Goal: Task Accomplishment & Management: Use online tool/utility

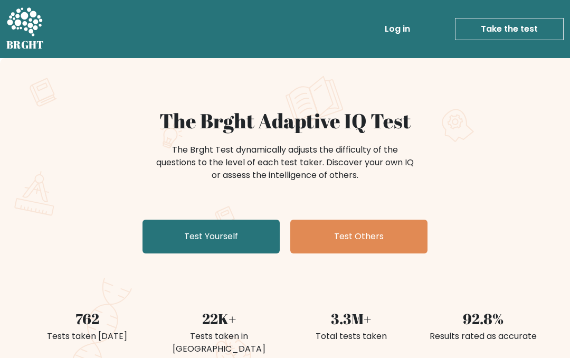
click at [393, 239] on link "Test Others" at bounding box center [358, 237] width 137 height 34
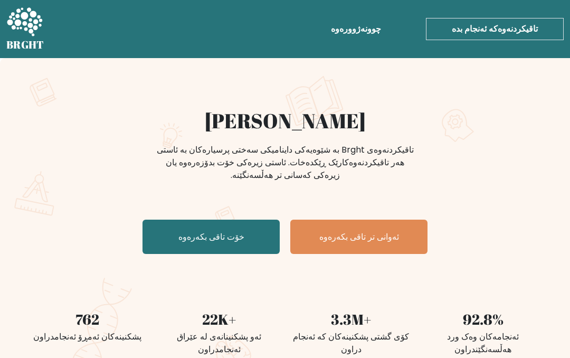
click at [163, 233] on link "خۆت تاقی بکەرەوە" at bounding box center [211, 237] width 137 height 34
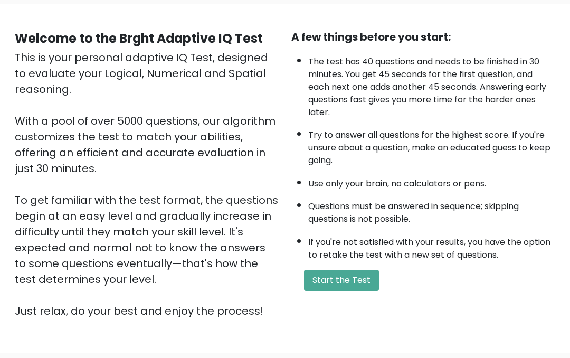
scroll to position [118, 0]
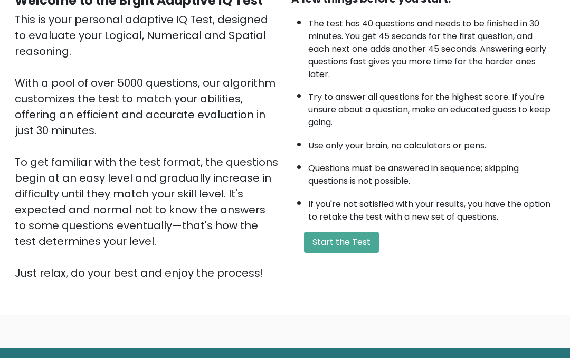
click at [354, 253] on button "Start the Test" at bounding box center [341, 242] width 75 height 21
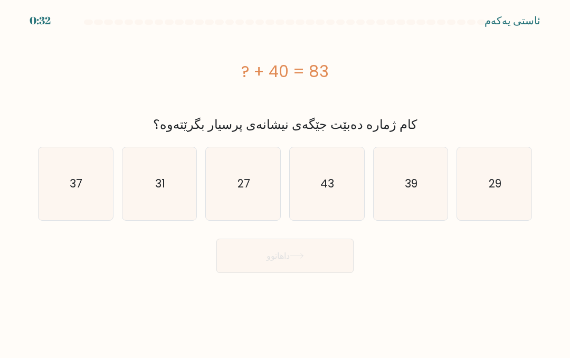
click at [70, 187] on icon "37" at bounding box center [75, 183] width 73 height 73
click at [285, 182] on input "ئە. 37" at bounding box center [285, 180] width 1 height 3
radio input "true"
click at [314, 253] on button "داهاتوو" at bounding box center [284, 256] width 137 height 34
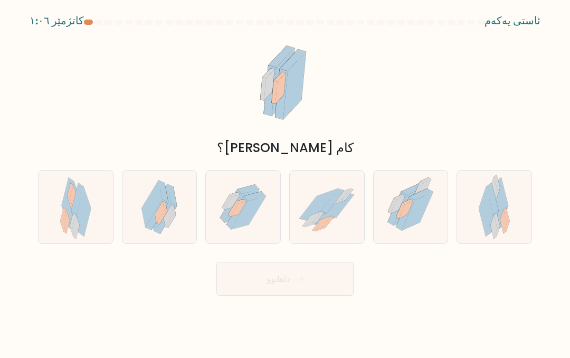
click at [486, 229] on icon at bounding box center [486, 211] width 14 height 49
click at [286, 182] on input "و." at bounding box center [285, 180] width 1 height 3
radio input "true"
click at [326, 289] on button "داهاتوو" at bounding box center [284, 279] width 137 height 34
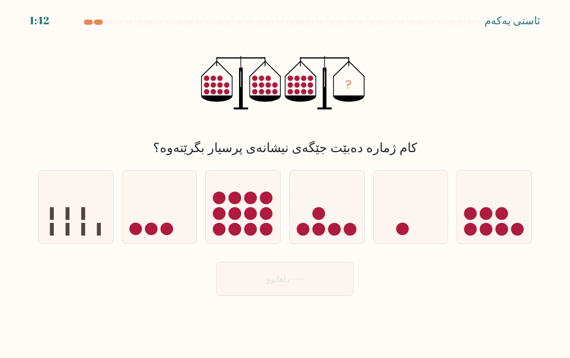
click at [243, 237] on icon at bounding box center [243, 207] width 74 height 62
click at [285, 182] on input "ج." at bounding box center [285, 180] width 1 height 3
radio input "true"
click at [320, 296] on button "داهاتوو" at bounding box center [284, 279] width 137 height 34
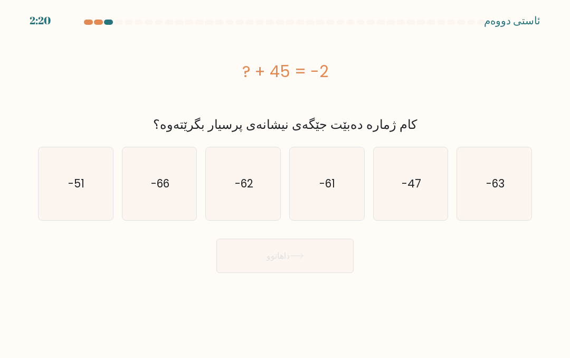
scroll to position [42, 0]
